Goal: Transaction & Acquisition: Book appointment/travel/reservation

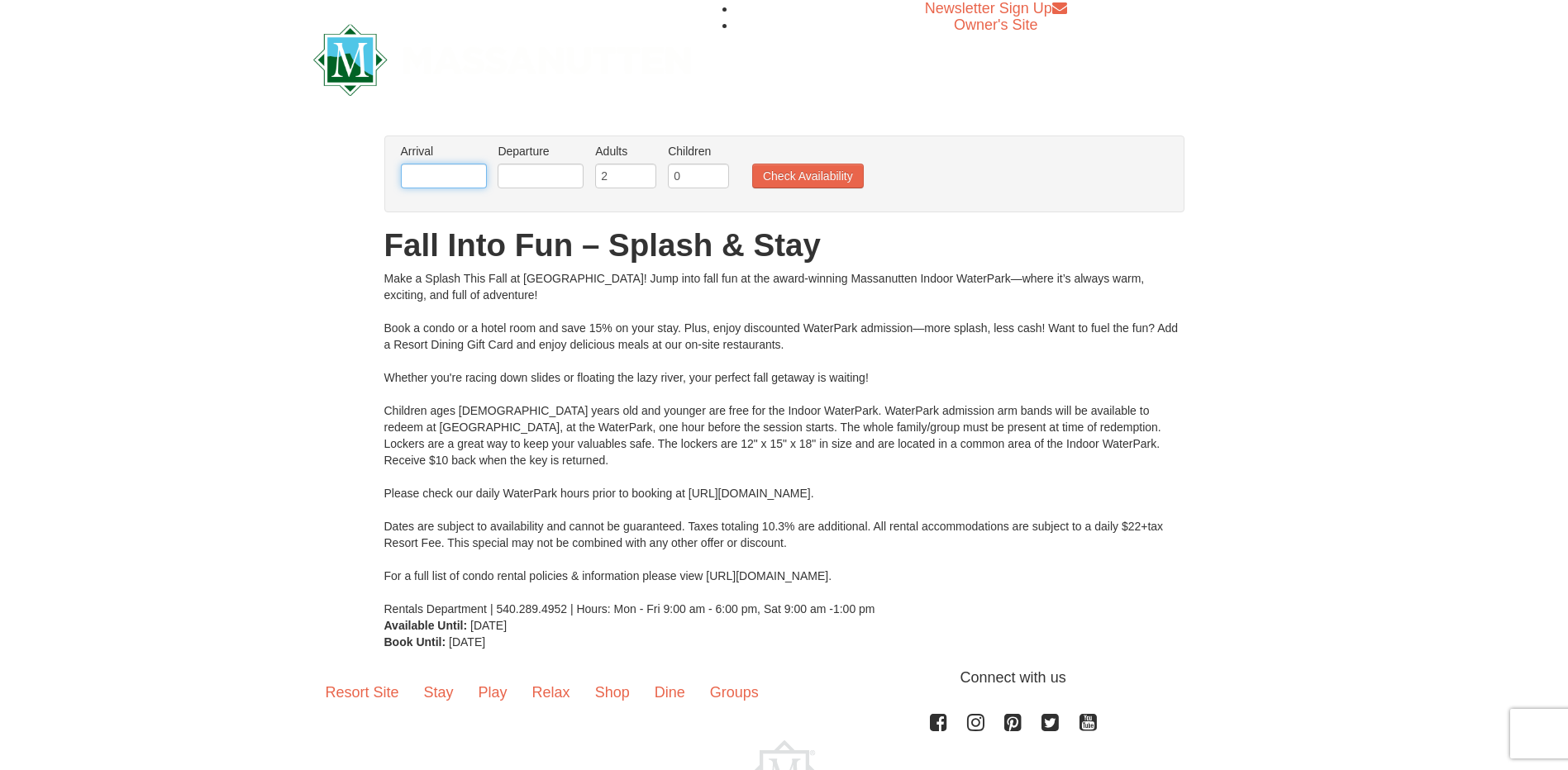
click at [442, 176] on input "text" at bounding box center [444, 175] width 86 height 25
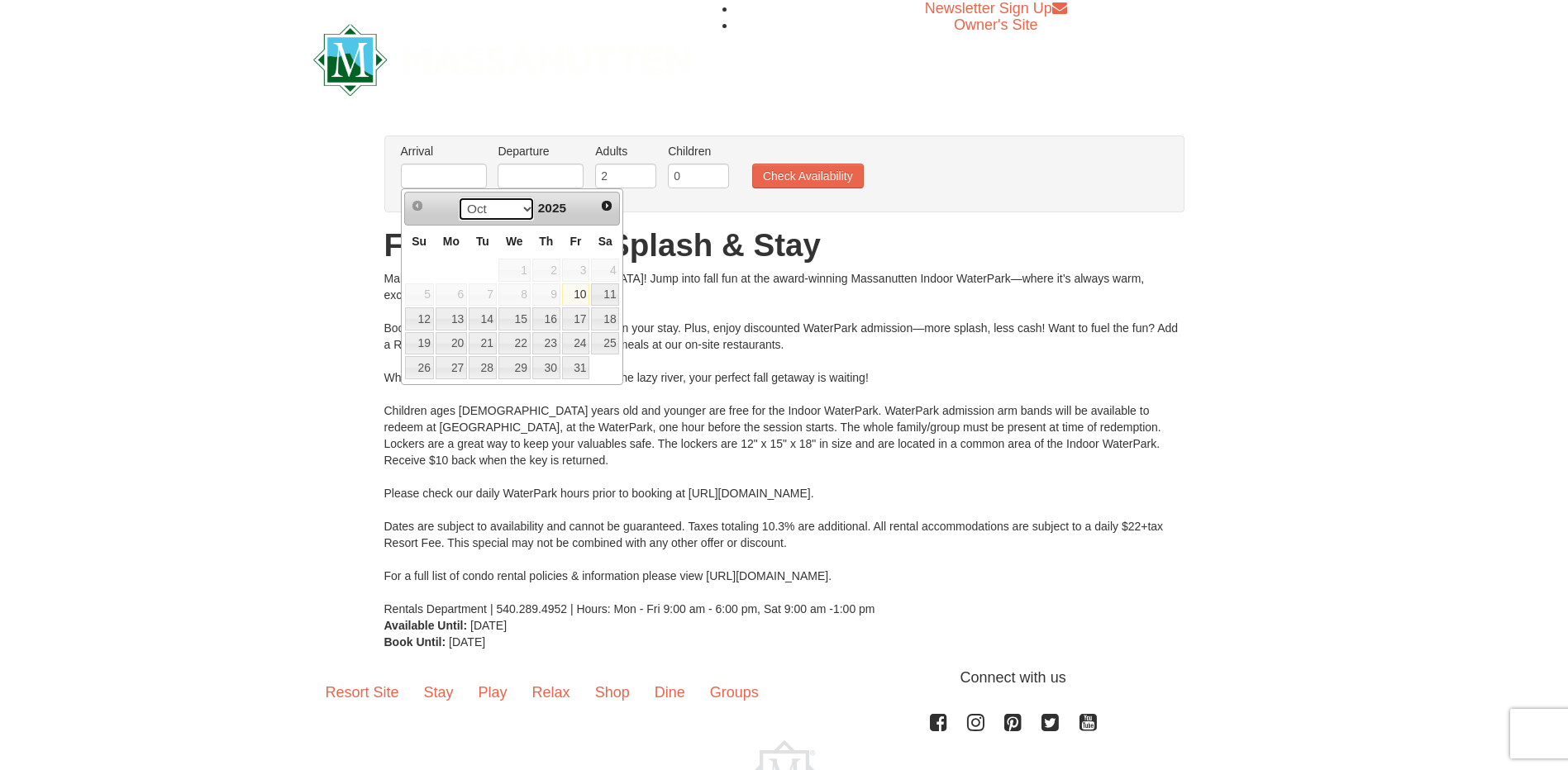
click at [524, 208] on select "Oct Nov Dec" at bounding box center [496, 208] width 77 height 25
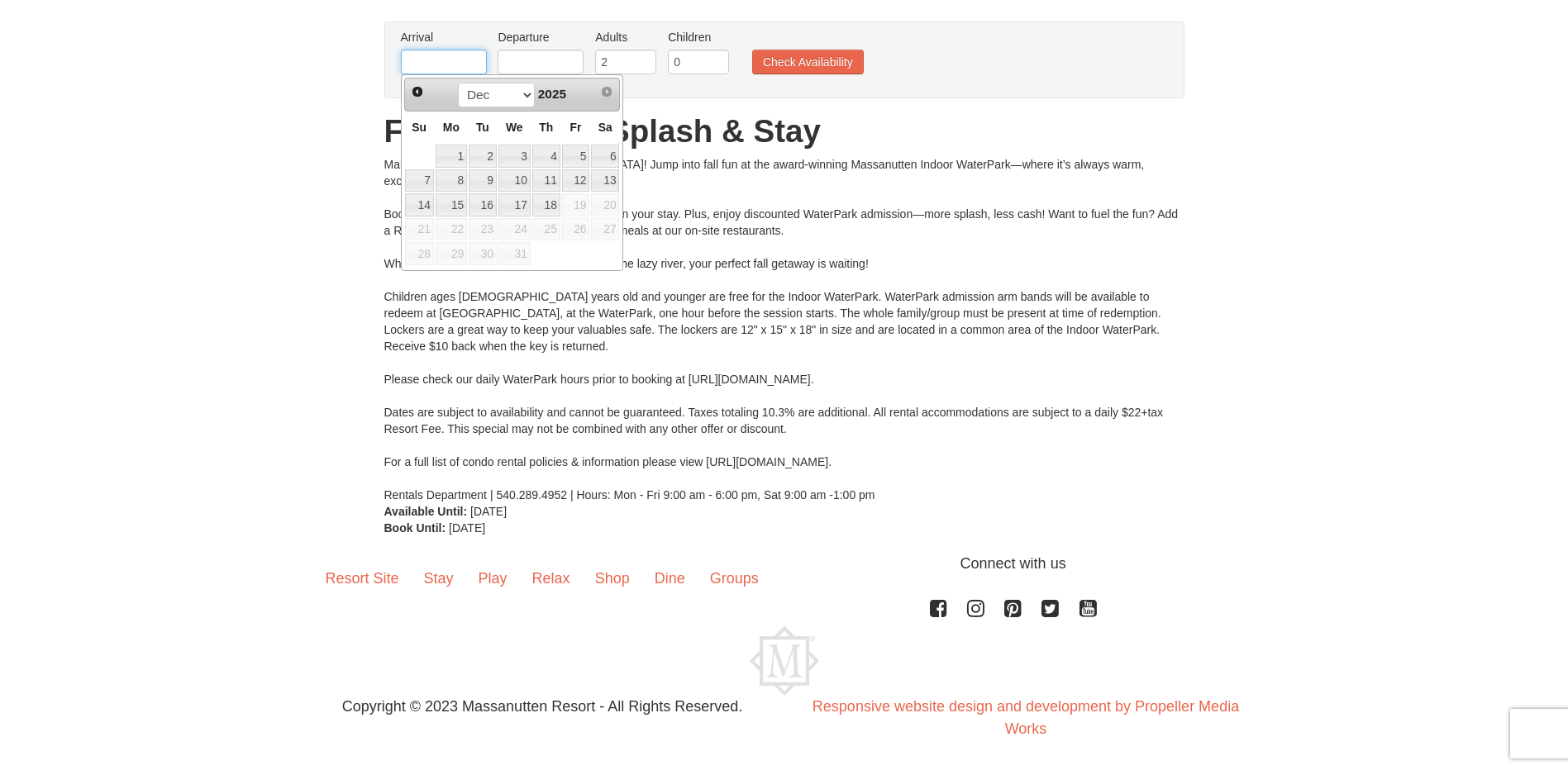
scroll to position [116, 0]
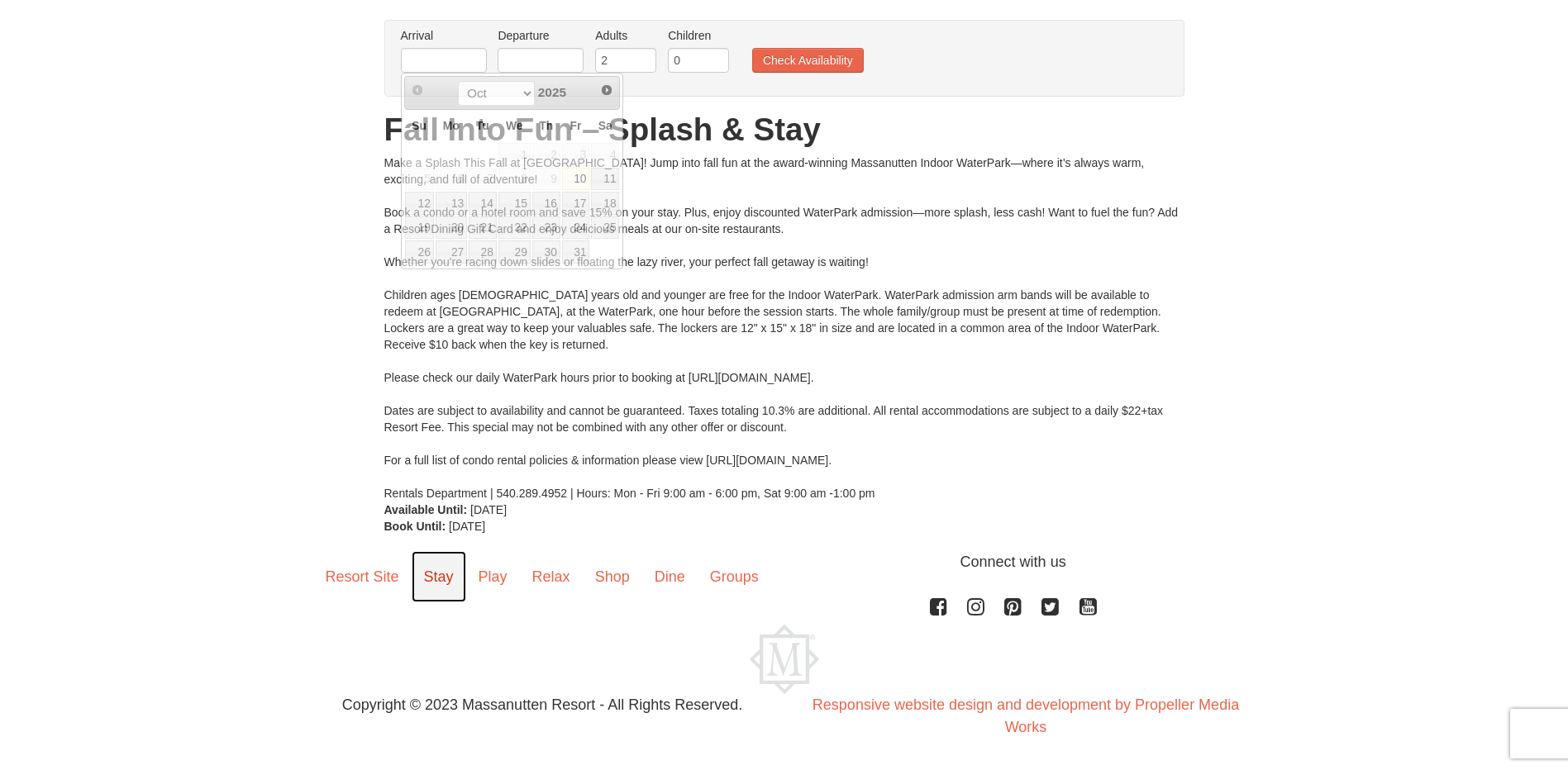
click at [432, 571] on link "Stay" at bounding box center [438, 577] width 54 height 52
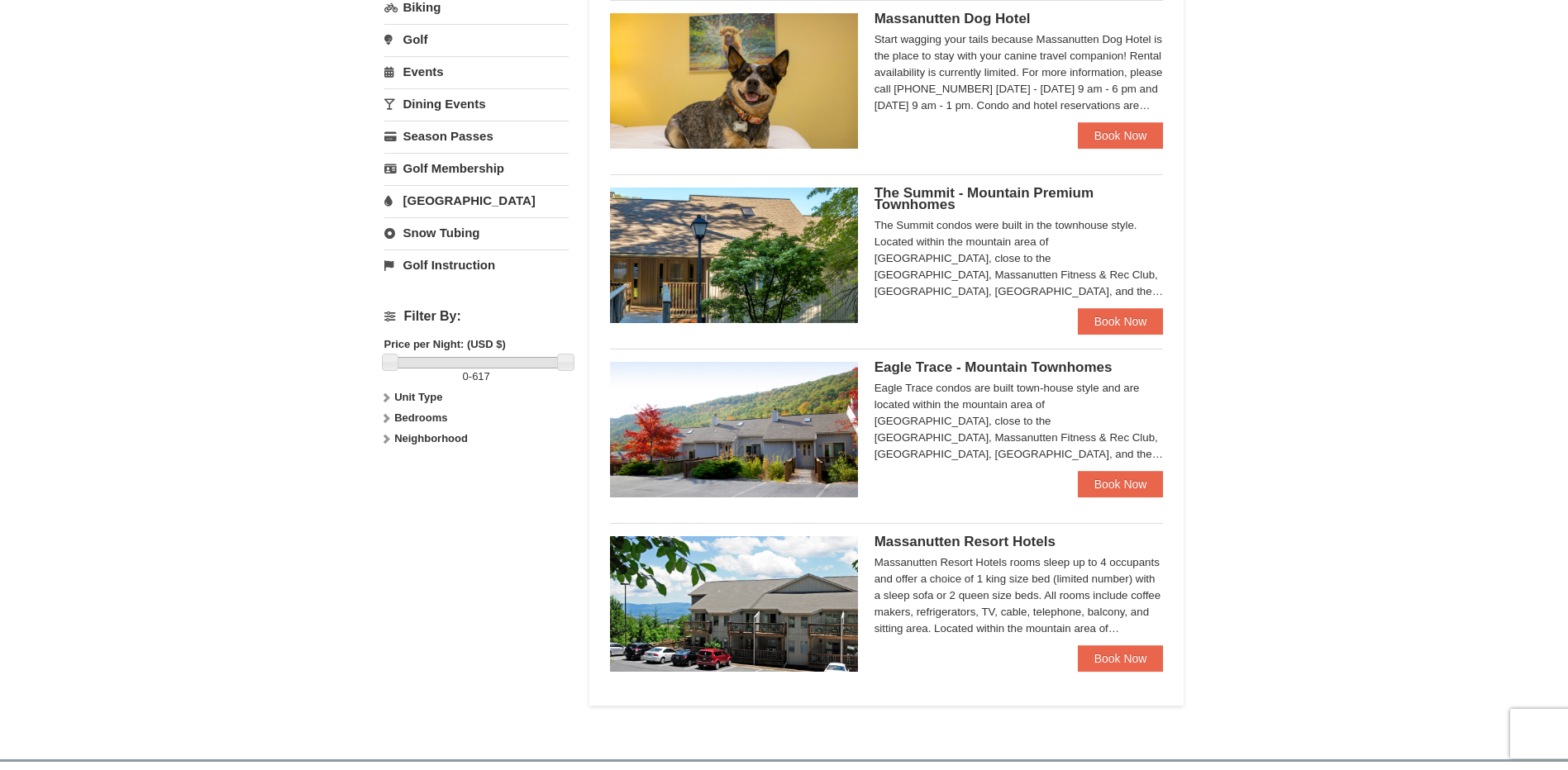
scroll to position [496, 0]
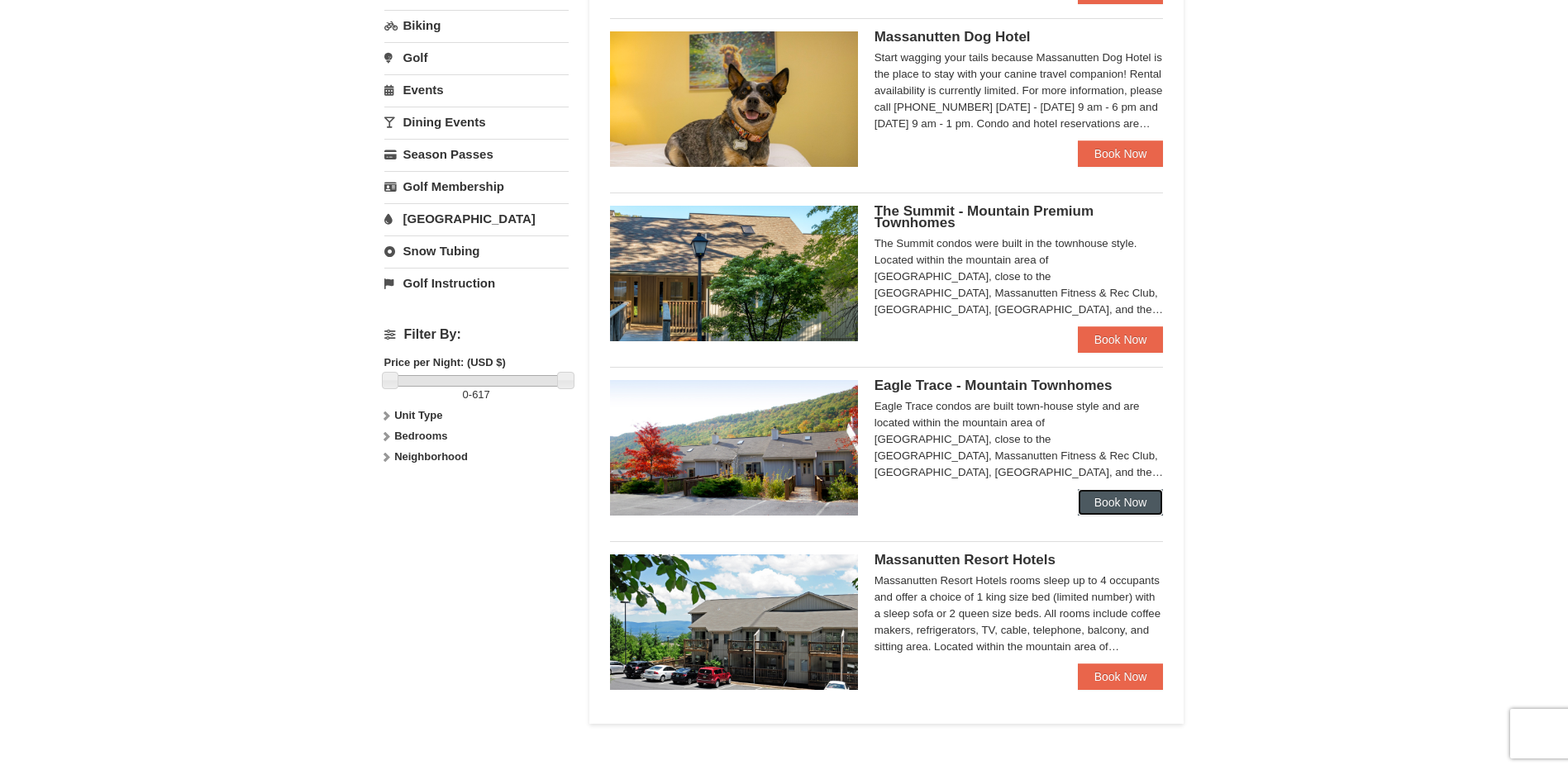
click at [1125, 504] on link "Book Now" at bounding box center [1121, 502] width 86 height 26
